Goal: Information Seeking & Learning: Learn about a topic

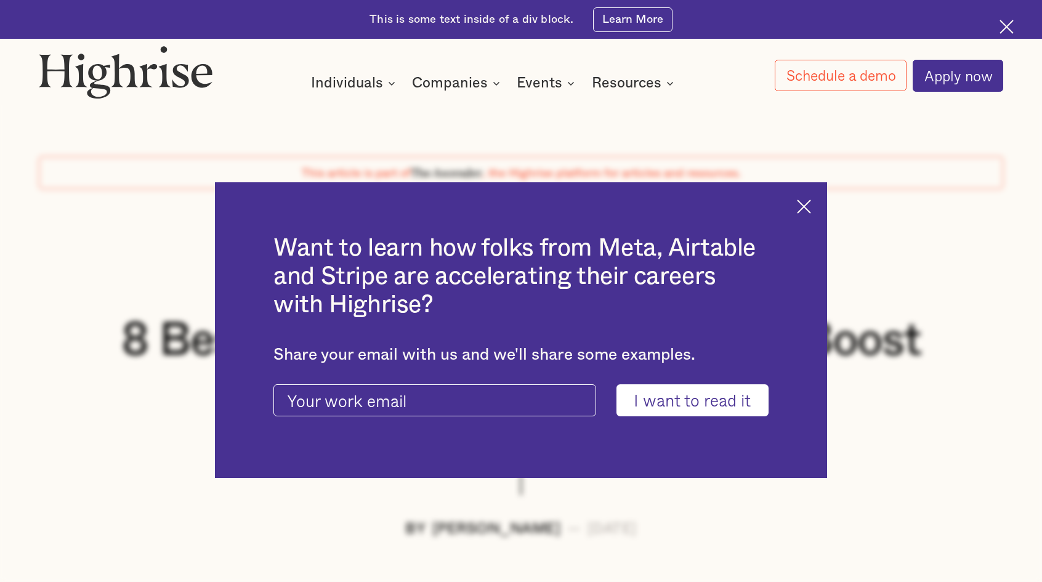
click at [809, 201] on img at bounding box center [804, 207] width 14 height 14
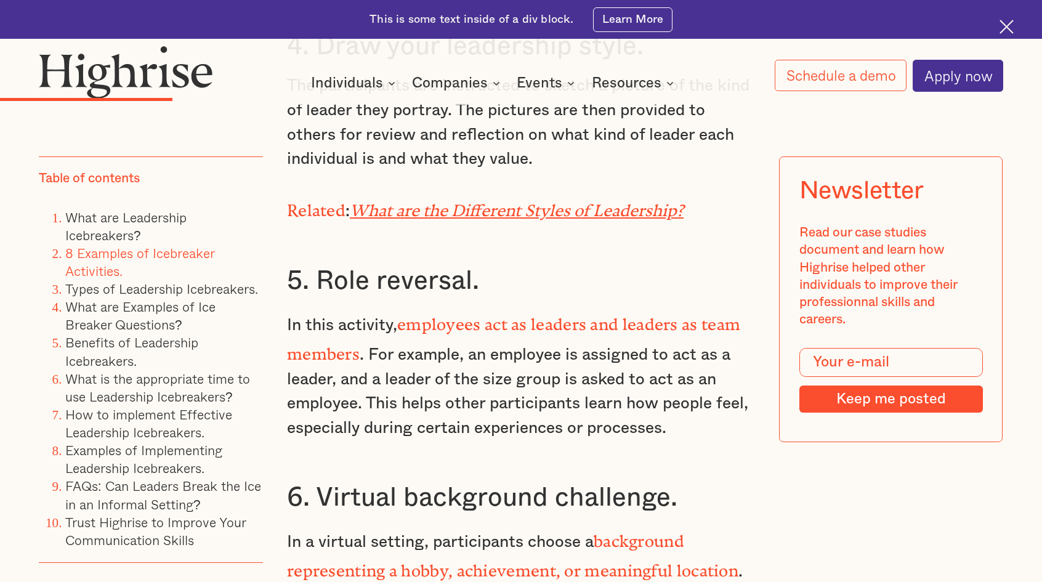
scroll to position [4003, 0]
drag, startPoint x: 315, startPoint y: 308, endPoint x: 371, endPoint y: 305, distance: 56.1
click at [369, 307] on p "In this activity, employees act as leaders and leaders as team members . For ex…" at bounding box center [521, 373] width 468 height 132
click at [501, 320] on p "In this activity, employees act as leaders and leaders as team members . For ex…" at bounding box center [521, 373] width 468 height 132
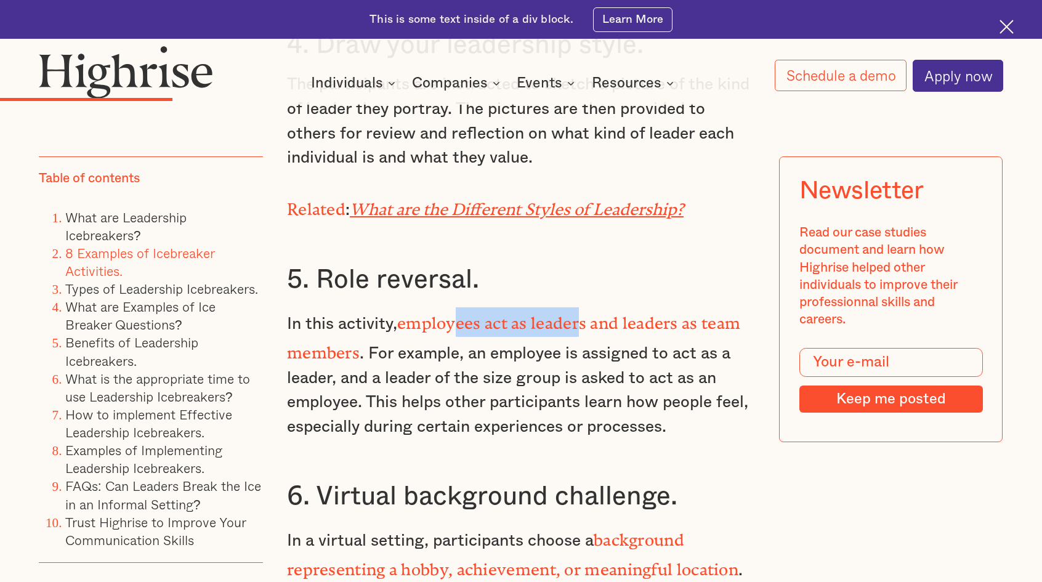
drag, startPoint x: 456, startPoint y: 307, endPoint x: 580, endPoint y: 307, distance: 124.4
click at [580, 314] on strong "employees act as leaders and leaders as team members" at bounding box center [513, 334] width 453 height 40
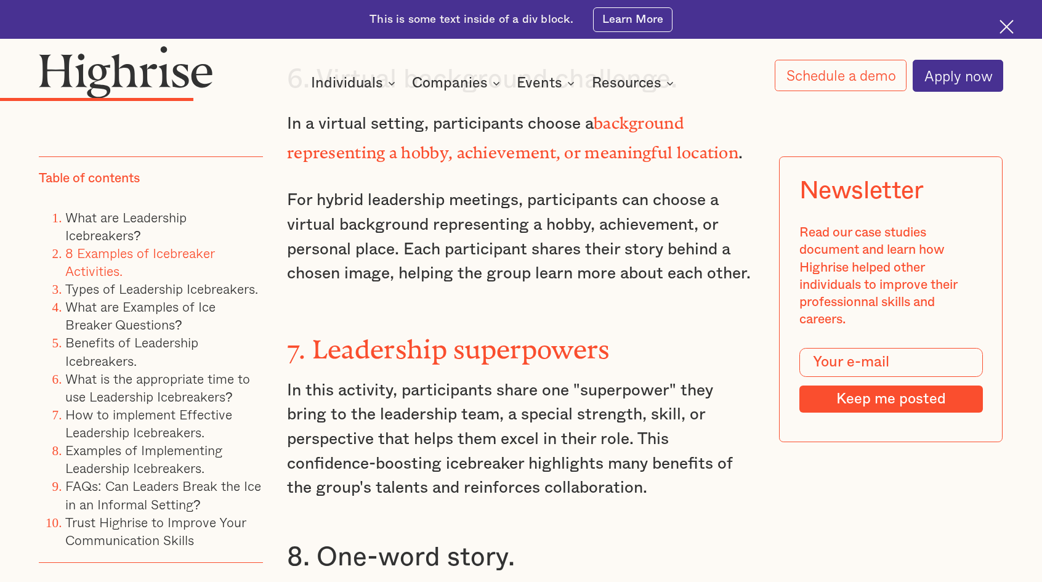
scroll to position [4496, 0]
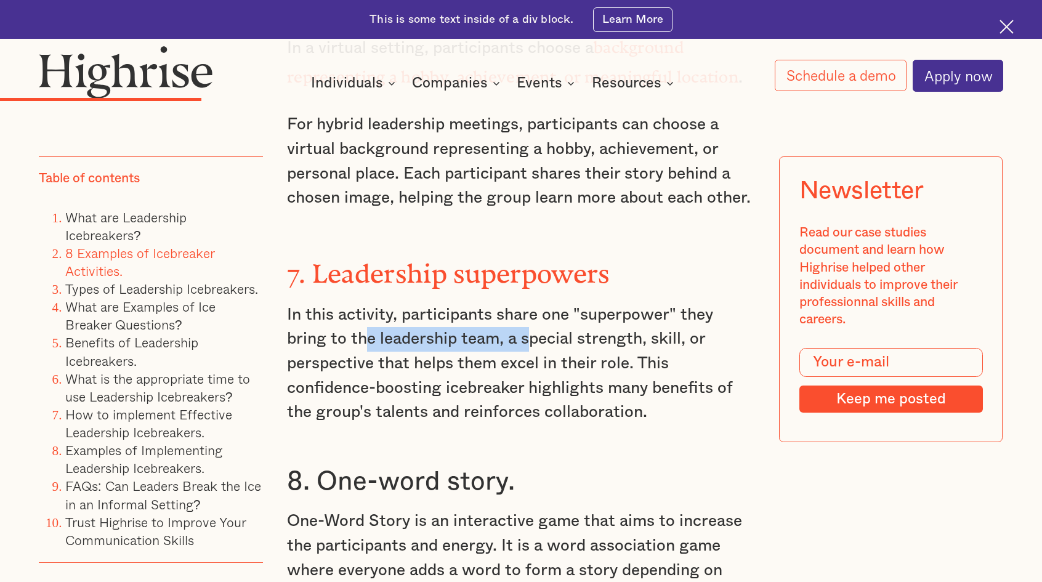
drag, startPoint x: 367, startPoint y: 315, endPoint x: 560, endPoint y: 302, distance: 193.2
click at [551, 304] on p "In this activity, participants share one "superpower" they bring to the leaders…" at bounding box center [521, 364] width 468 height 122
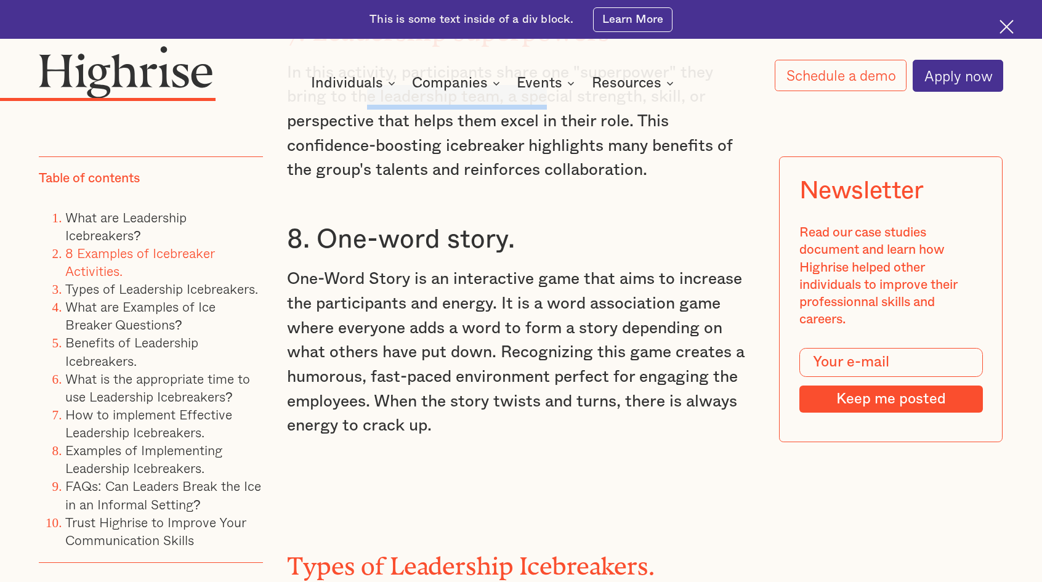
scroll to position [4742, 0]
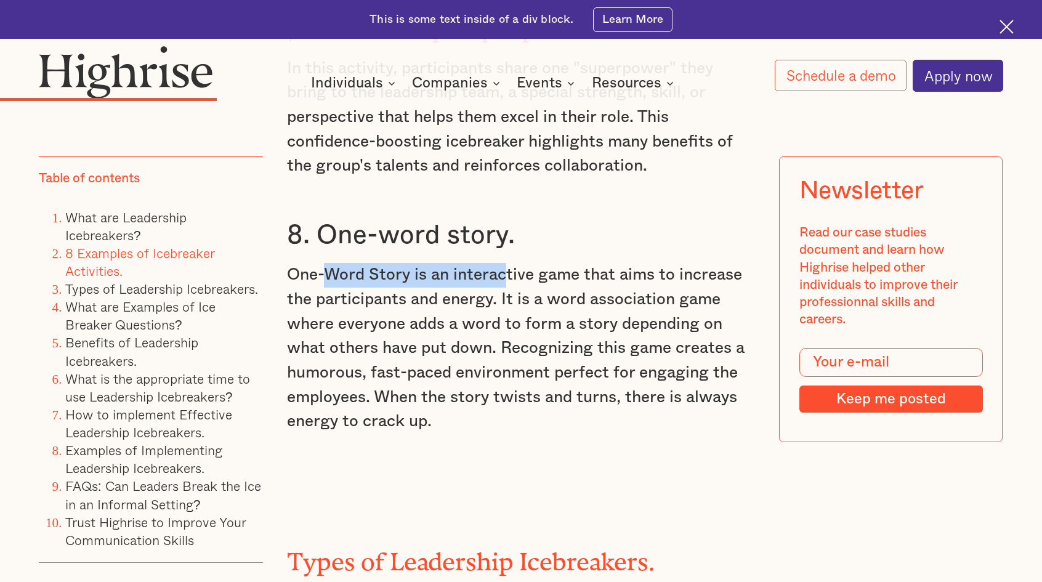
drag, startPoint x: 330, startPoint y: 243, endPoint x: 507, endPoint y: 241, distance: 177.4
click at [507, 263] on p "One-Word Story is an interactive game that aims to increase the participants an…" at bounding box center [521, 348] width 468 height 171
drag, startPoint x: 507, startPoint y: 241, endPoint x: 495, endPoint y: 246, distance: 14.1
click at [507, 263] on p "One-Word Story is an interactive game that aims to increase the participants an…" at bounding box center [521, 348] width 468 height 171
click at [346, 265] on p "One-Word Story is an interactive game that aims to increase the participants an…" at bounding box center [521, 348] width 468 height 171
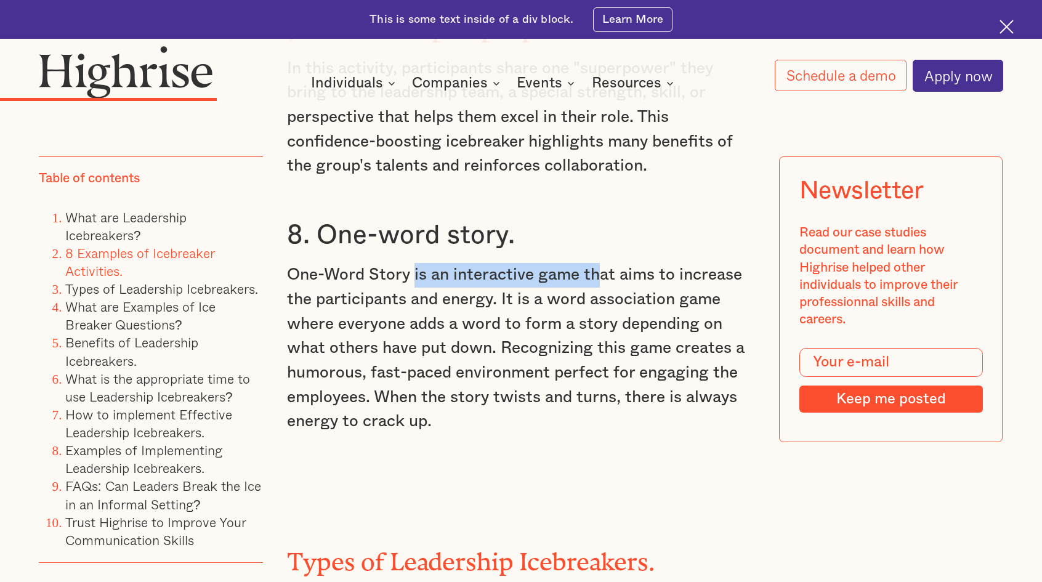
drag, startPoint x: 411, startPoint y: 246, endPoint x: 600, endPoint y: 241, distance: 188.5
click at [600, 263] on p "One-Word Story is an interactive game that aims to increase the participants an…" at bounding box center [521, 348] width 468 height 171
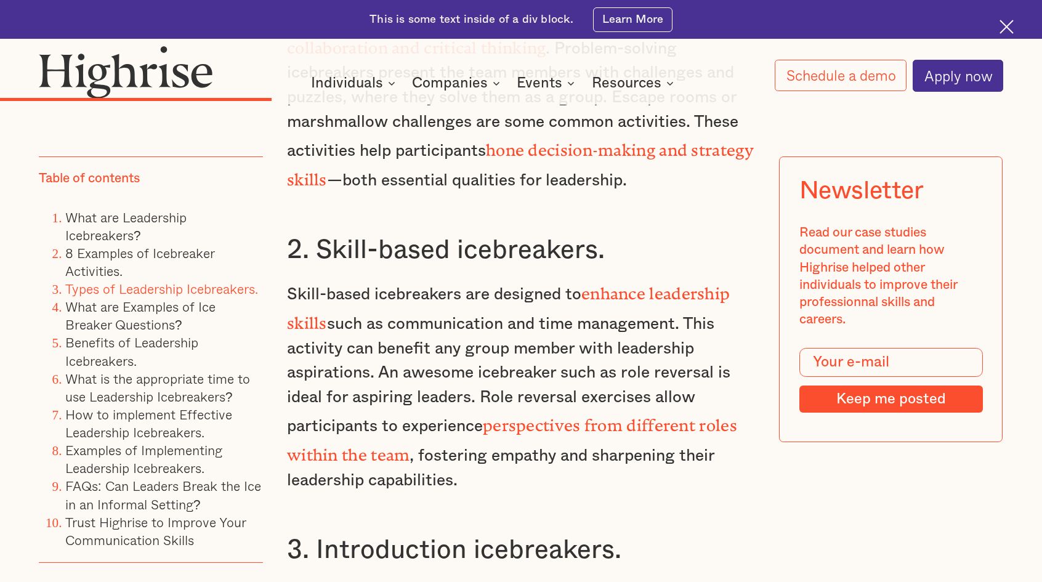
scroll to position [5789, 0]
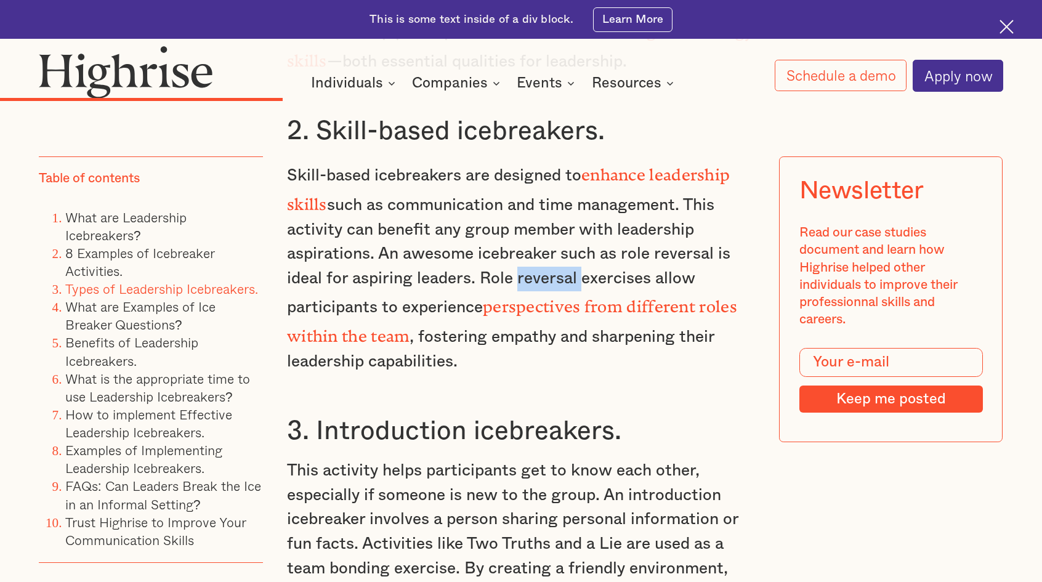
drag, startPoint x: 513, startPoint y: 225, endPoint x: 589, endPoint y: 226, distance: 75.8
click at [586, 226] on p "Skill-based icebreakers are designed to enhance leadership skills such as commu…" at bounding box center [521, 266] width 468 height 215
click at [589, 226] on p "Skill-based icebreakers are designed to enhance leadership skills such as commu…" at bounding box center [521, 266] width 468 height 215
click at [536, 297] on strong "perspectives from different roles within the team" at bounding box center [512, 317] width 450 height 40
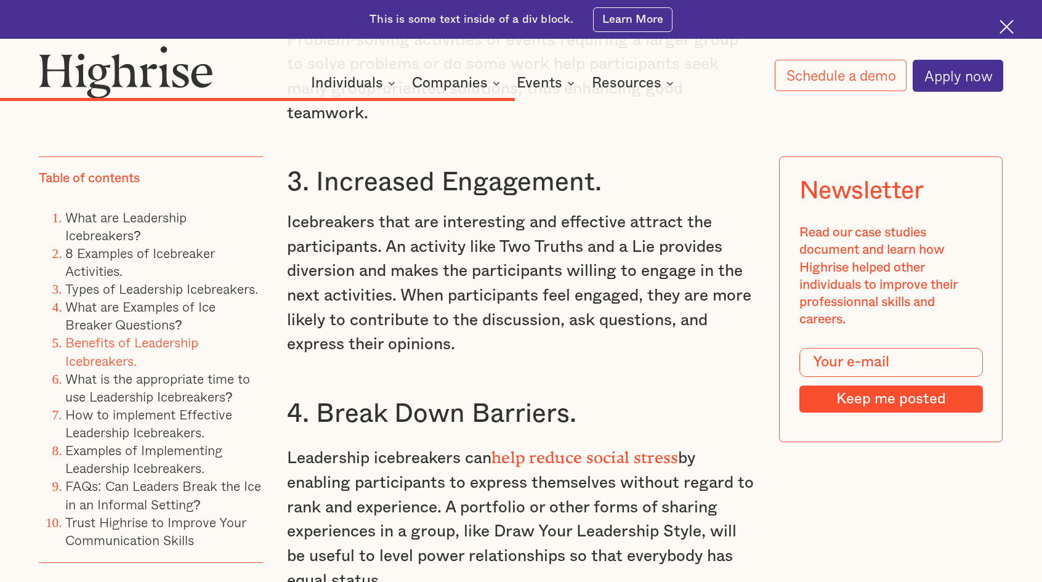
scroll to position [9485, 0]
